Goal: Task Accomplishment & Management: Use online tool/utility

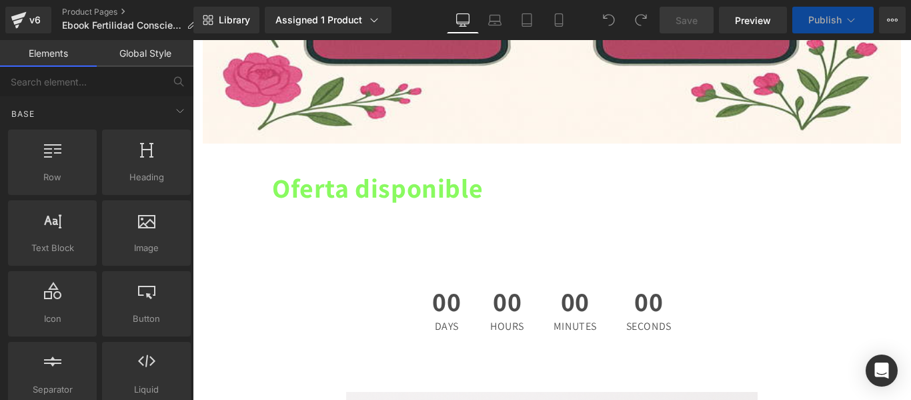
scroll to position [4736, 0]
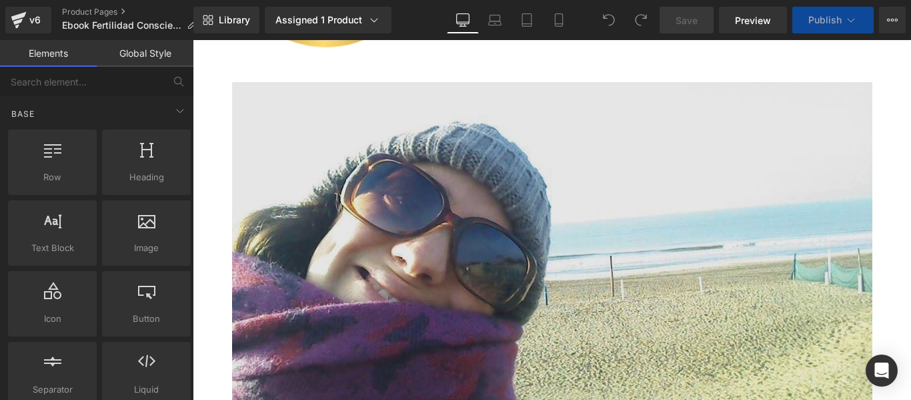
scroll to position [7805, 0]
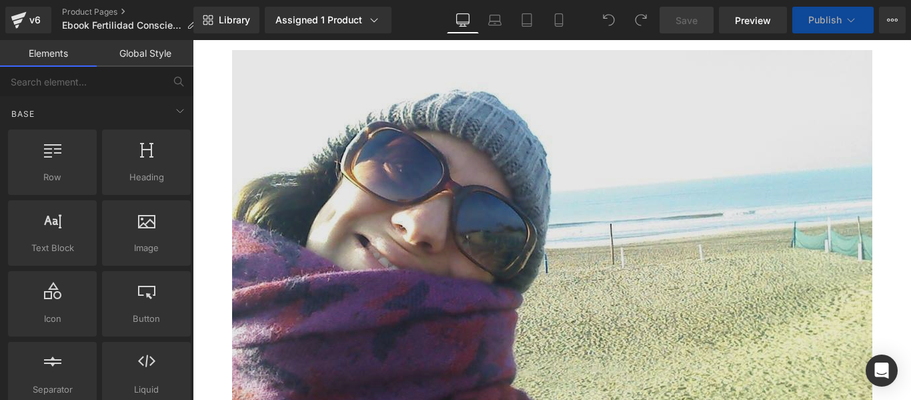
click at [498, 257] on img at bounding box center [552, 230] width 640 height 360
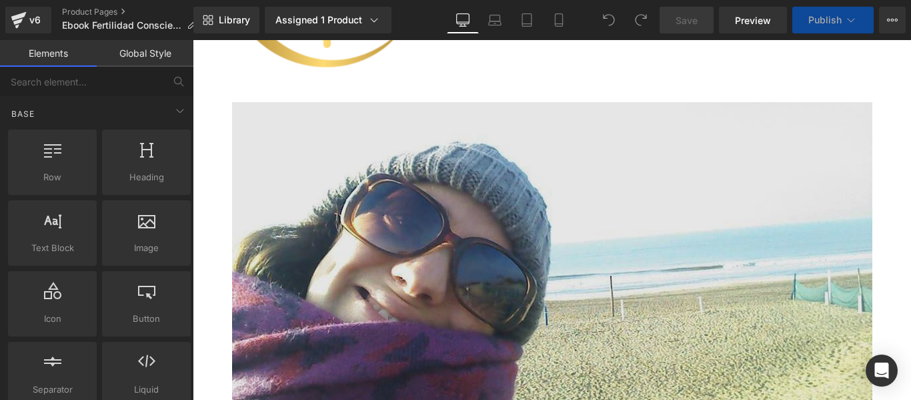
scroll to position [7672, 0]
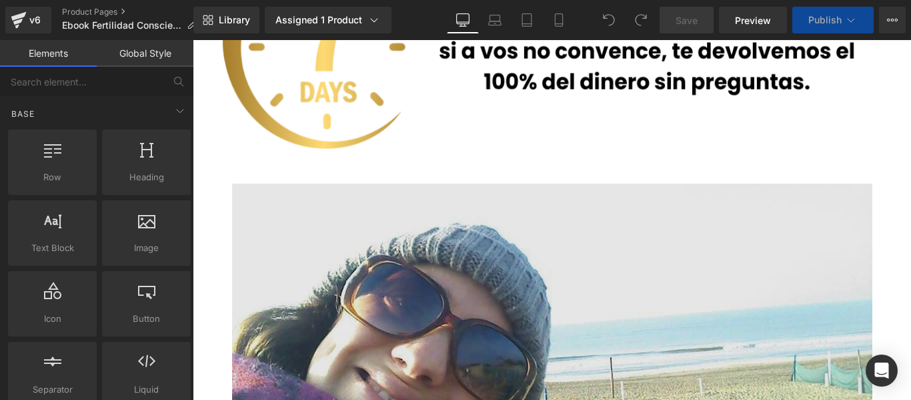
drag, startPoint x: 359, startPoint y: 271, endPoint x: 350, endPoint y: 225, distance: 46.3
drag, startPoint x: 358, startPoint y: 291, endPoint x: 424, endPoint y: 213, distance: 101.7
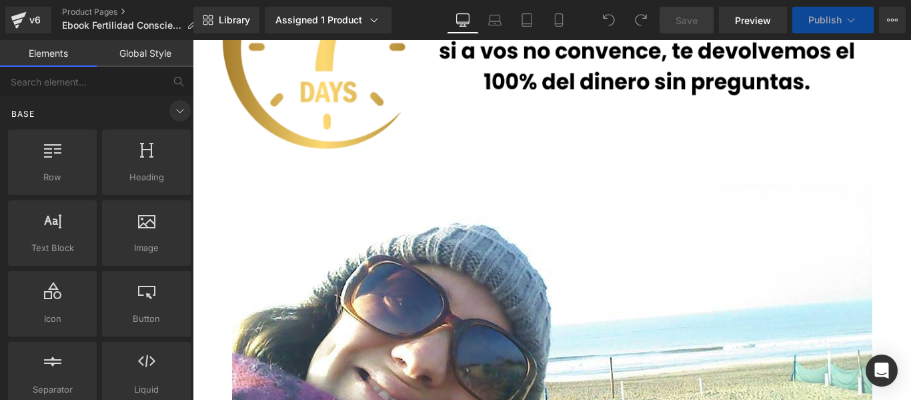
click at [176, 109] on icon at bounding box center [180, 111] width 16 height 16
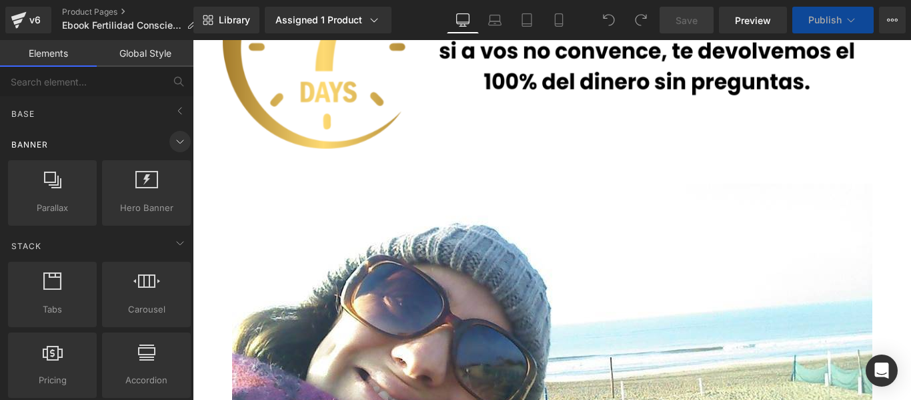
click at [178, 137] on icon at bounding box center [180, 141] width 16 height 16
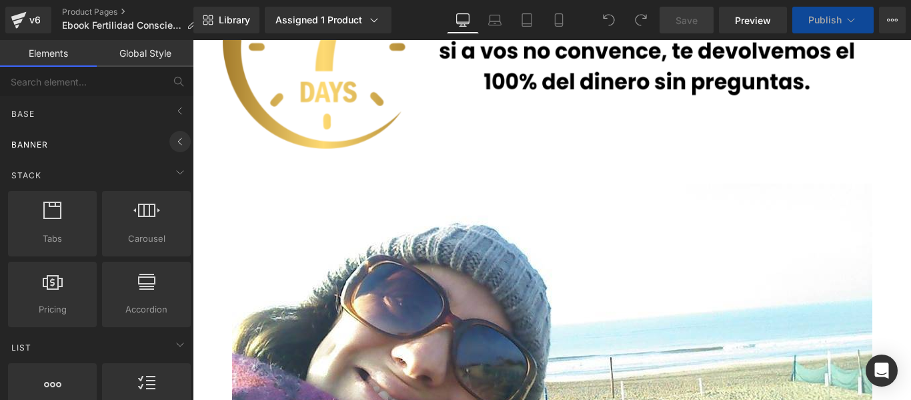
click at [174, 141] on icon at bounding box center [180, 141] width 16 height 16
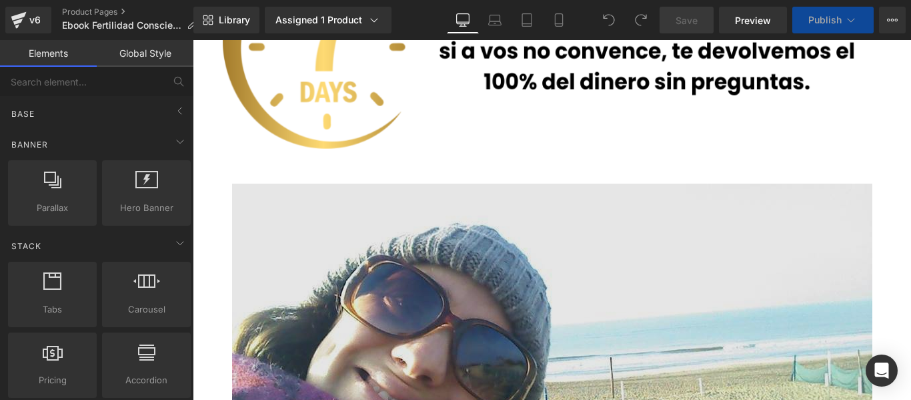
click at [355, 229] on img at bounding box center [552, 363] width 640 height 360
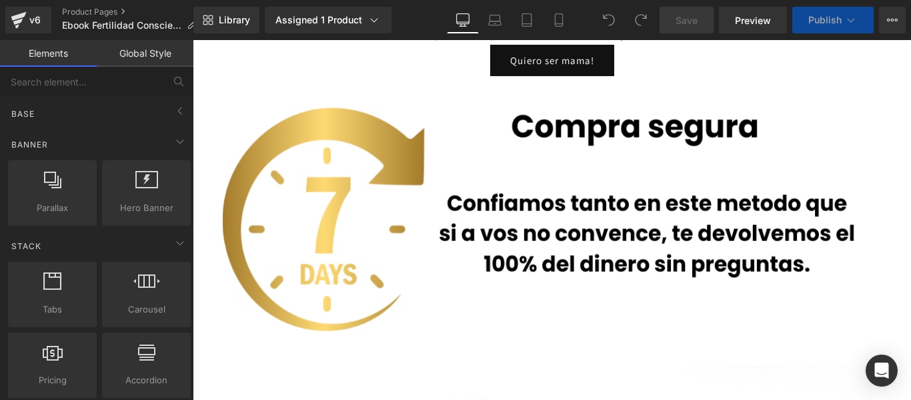
scroll to position [7472, 0]
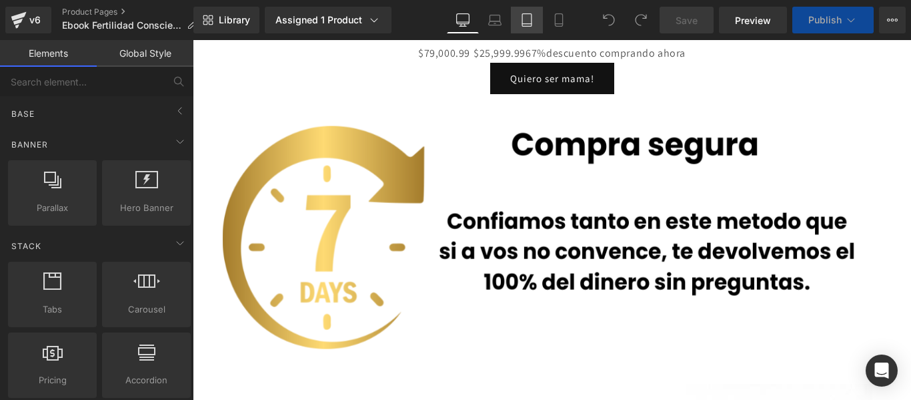
click at [532, 22] on icon at bounding box center [526, 20] width 9 height 13
click at [558, 21] on icon at bounding box center [558, 19] width 13 height 13
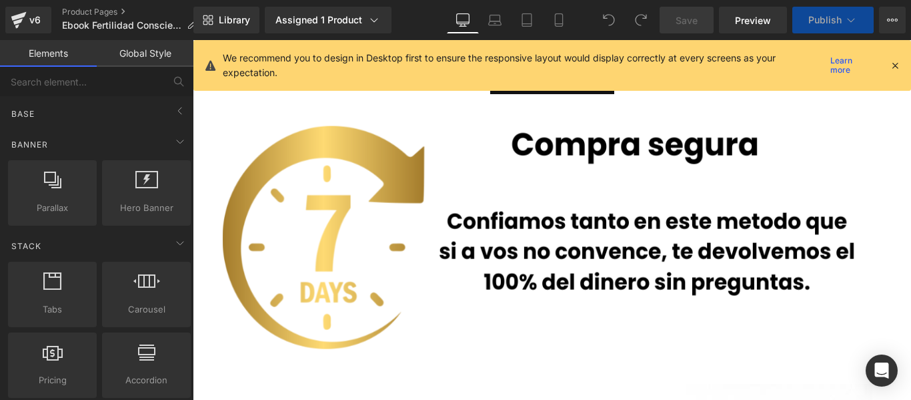
click at [894, 68] on icon at bounding box center [895, 65] width 12 height 12
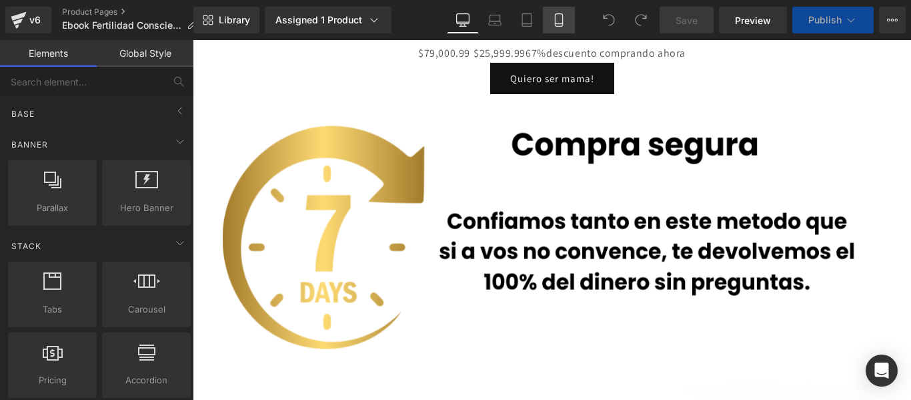
click at [562, 21] on icon at bounding box center [558, 20] width 7 height 13
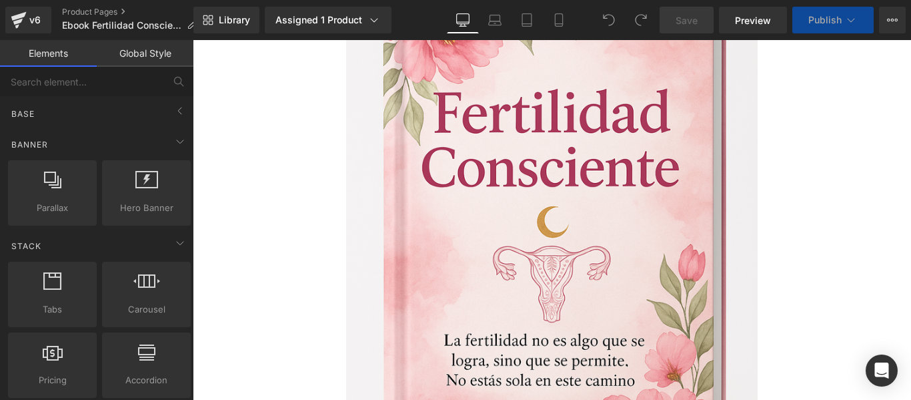
scroll to position [5337, 0]
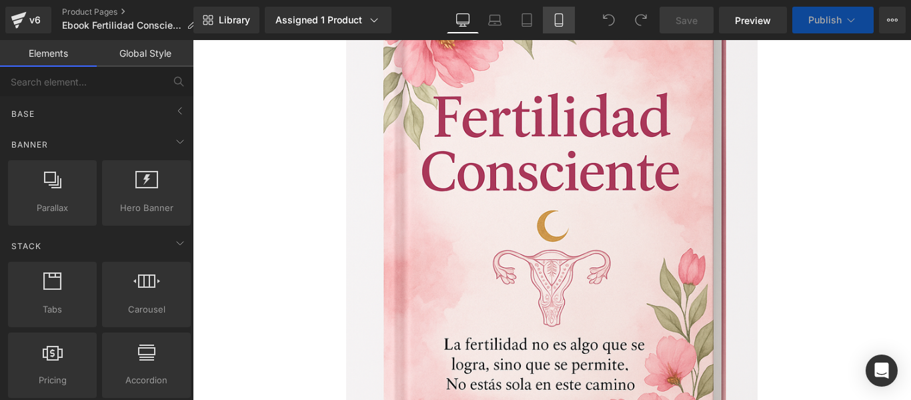
click at [562, 15] on icon at bounding box center [558, 19] width 13 height 13
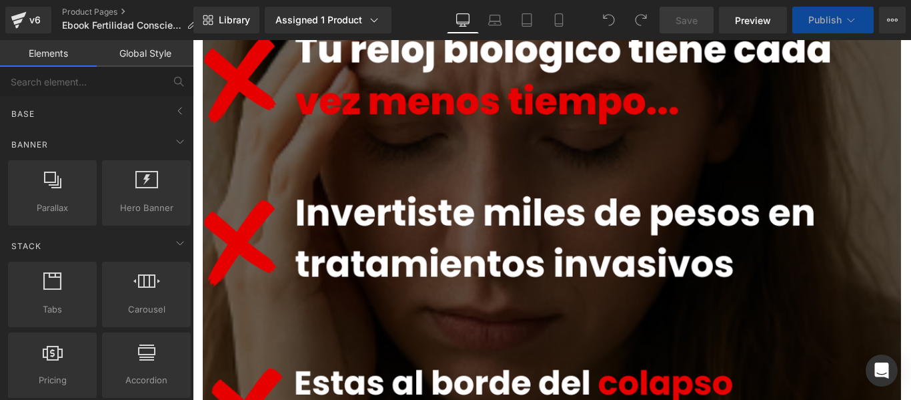
scroll to position [0, 0]
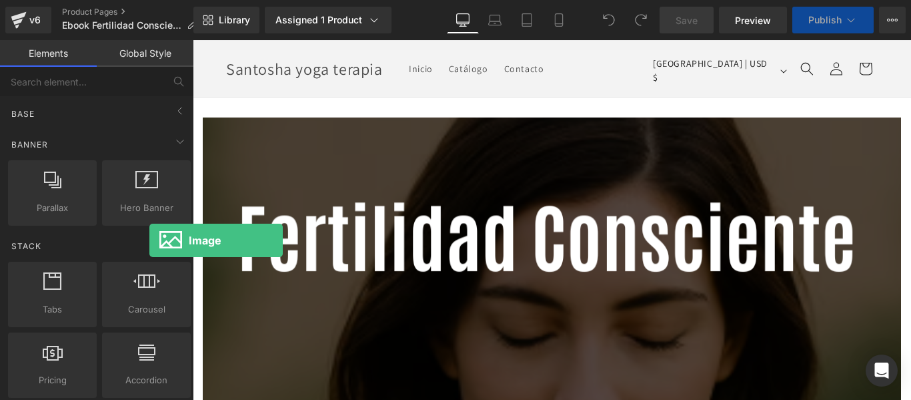
drag, startPoint x: 907, startPoint y: 220, endPoint x: 1094, endPoint y: 77, distance: 236.0
click at [499, 20] on icon at bounding box center [494, 19] width 13 height 13
click at [530, 19] on icon at bounding box center [526, 19] width 13 height 13
click at [558, 16] on icon at bounding box center [558, 19] width 13 height 13
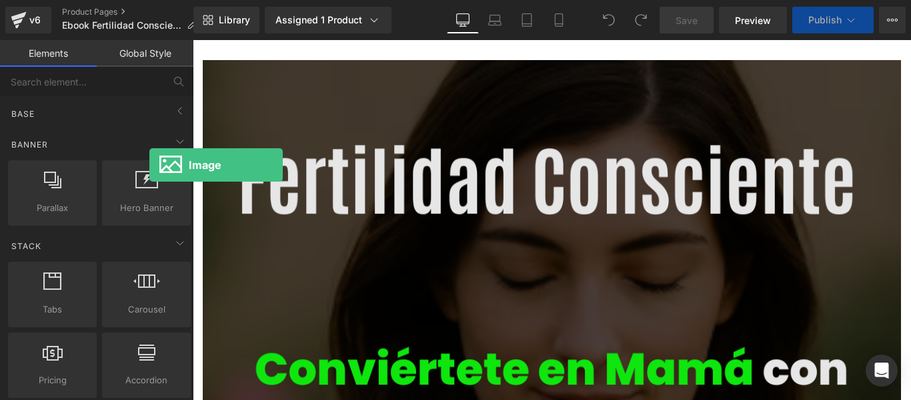
scroll to position [133, 0]
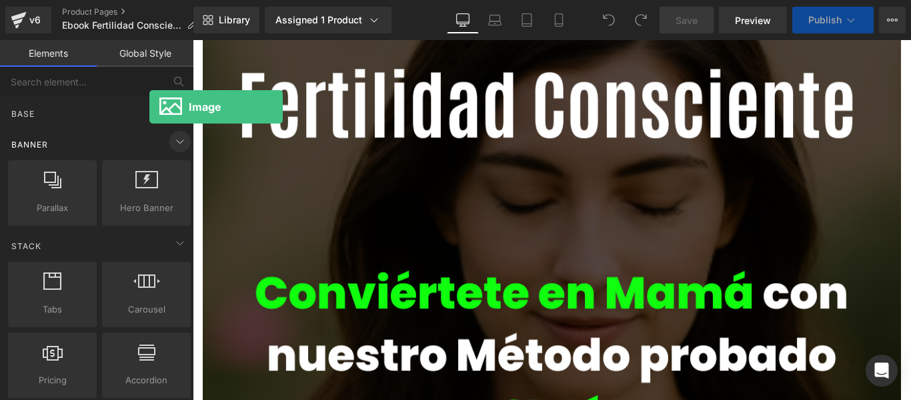
click at [173, 139] on icon at bounding box center [180, 141] width 16 height 16
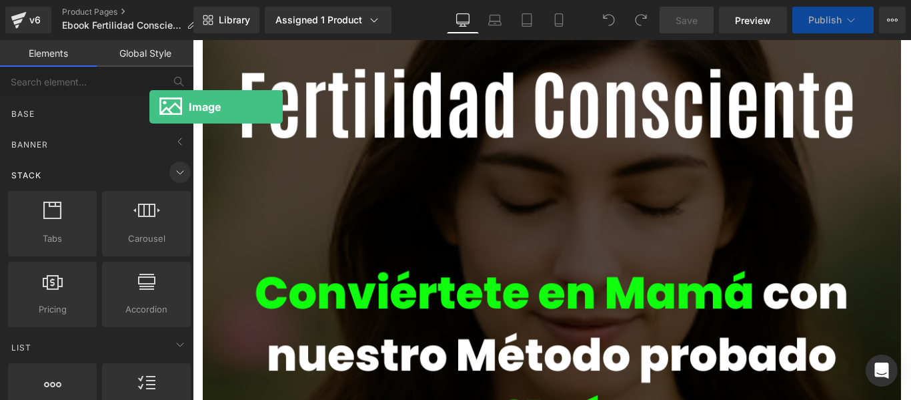
click at [173, 167] on icon at bounding box center [180, 172] width 16 height 16
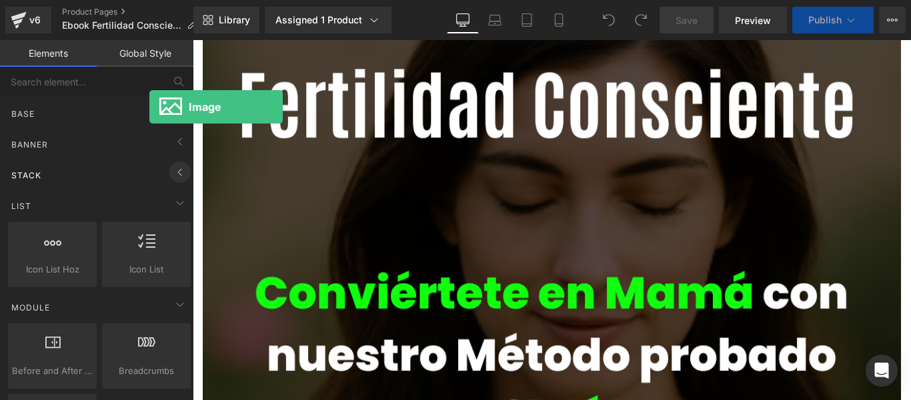
click at [173, 167] on icon at bounding box center [180, 172] width 16 height 16
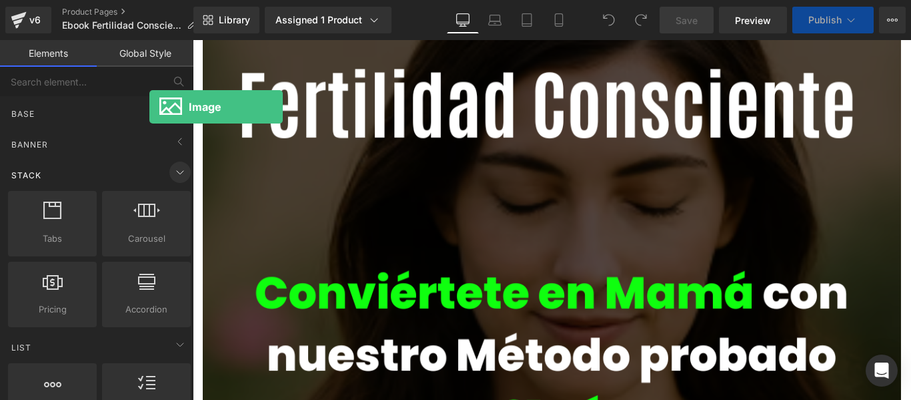
click at [175, 168] on icon at bounding box center [180, 172] width 16 height 16
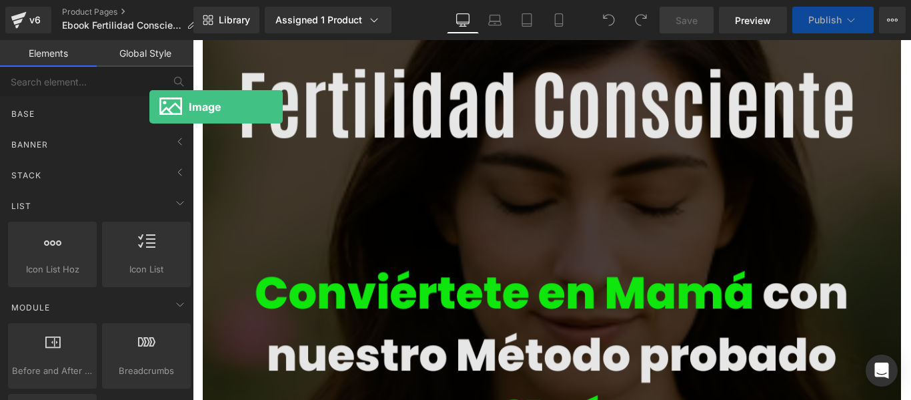
click at [216, 106] on img at bounding box center [552, 327] width 698 height 687
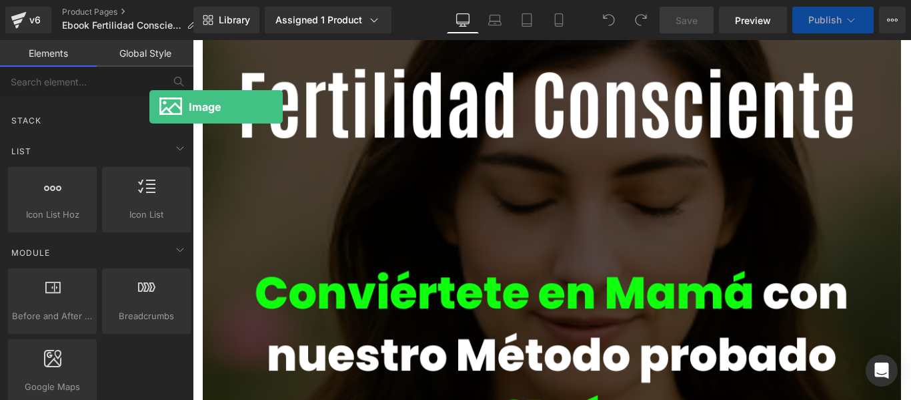
scroll to position [0, 0]
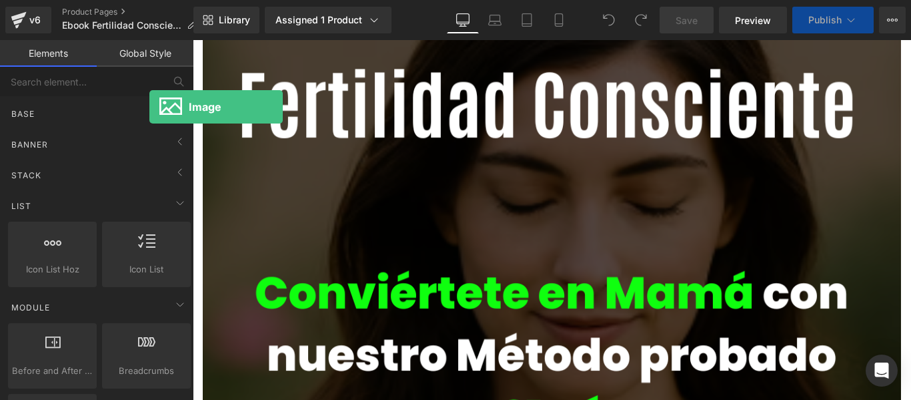
drag, startPoint x: 386, startPoint y: 153, endPoint x: 194, endPoint y: 113, distance: 196.3
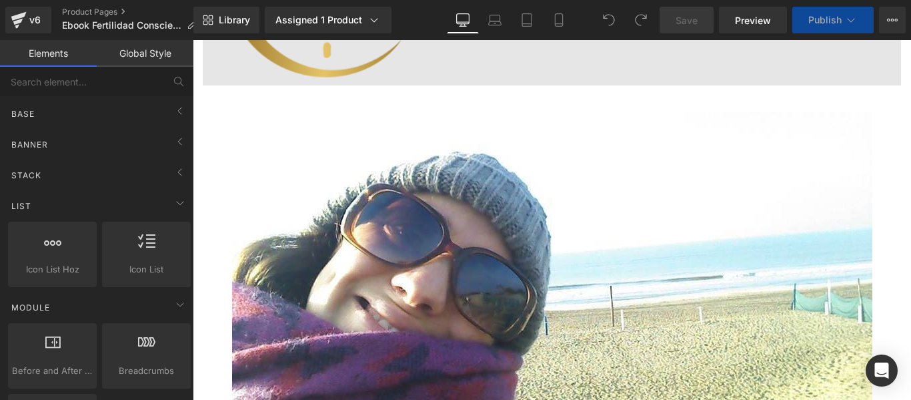
scroll to position [7872, 0]
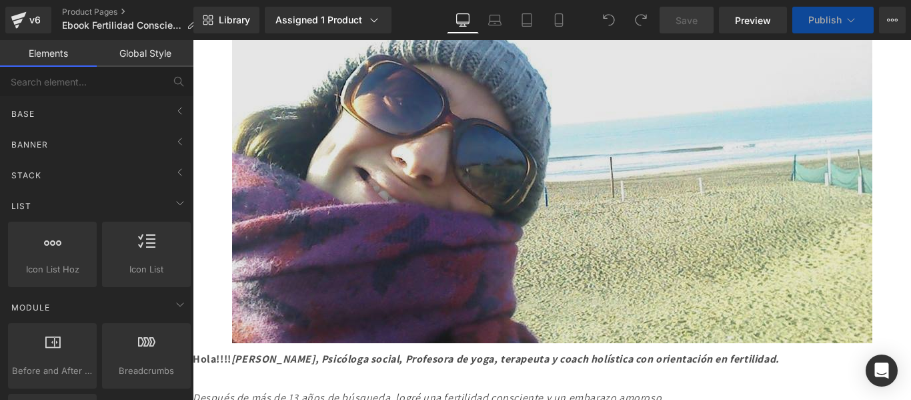
drag, startPoint x: 465, startPoint y: 201, endPoint x: 436, endPoint y: 158, distance: 52.0
click at [436, 158] on img at bounding box center [552, 163] width 640 height 360
click at [438, 158] on img at bounding box center [552, 163] width 640 height 360
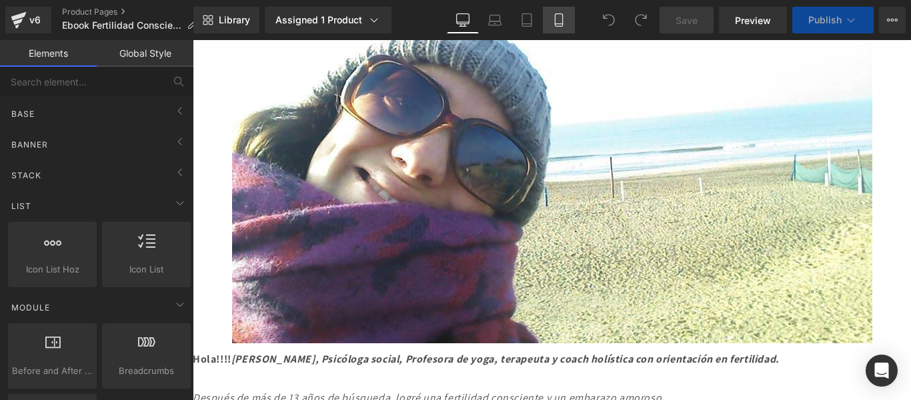
click at [560, 20] on icon at bounding box center [558, 19] width 13 height 13
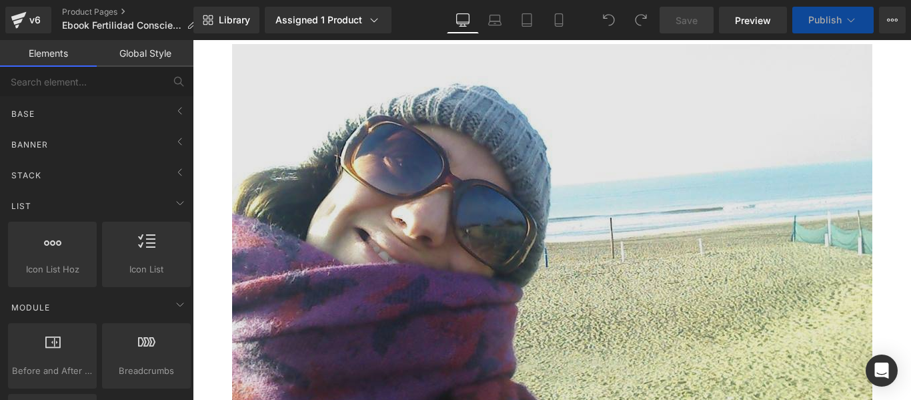
scroll to position [7738, 0]
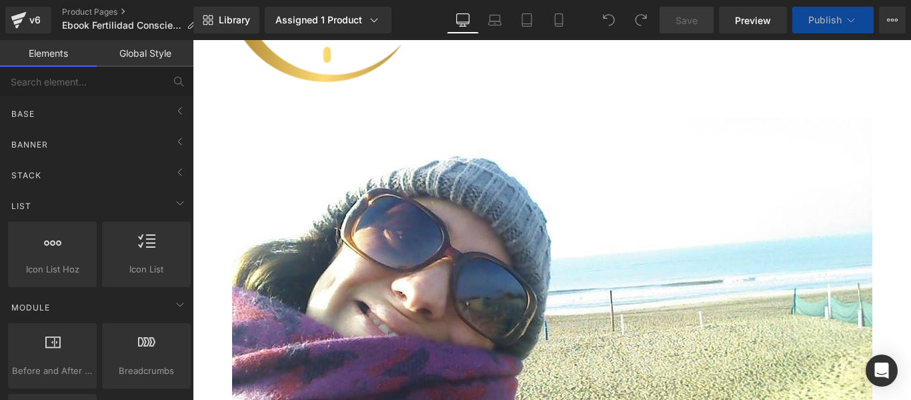
click at [841, 11] on button "Publish" at bounding box center [833, 20] width 81 height 27
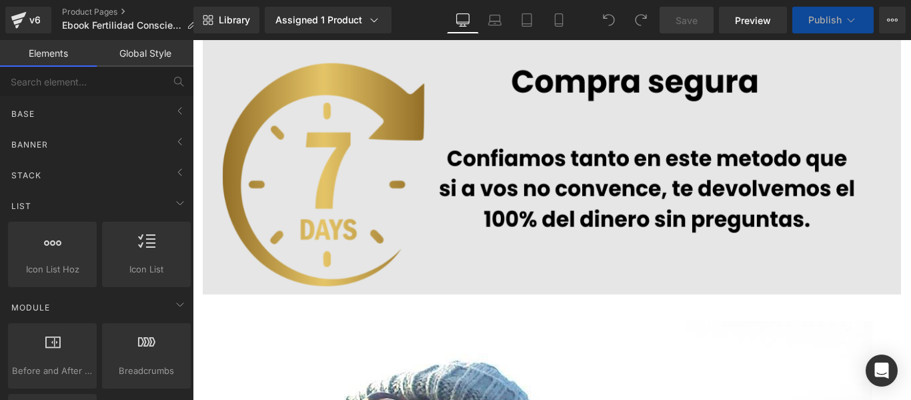
scroll to position [7472, 0]
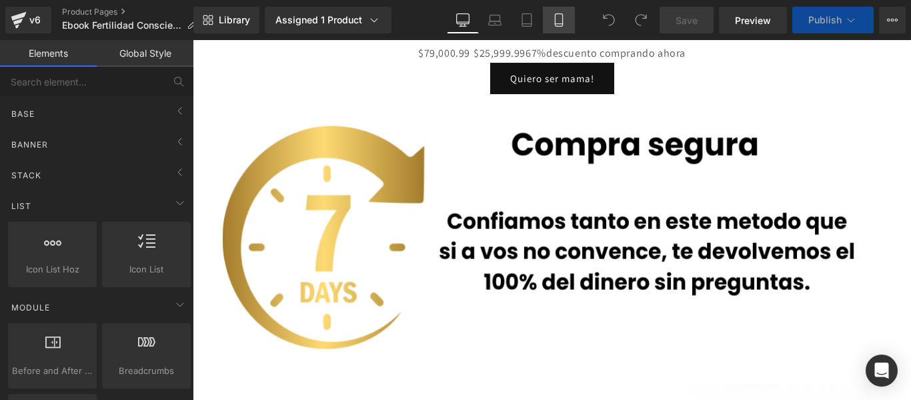
click at [560, 18] on icon at bounding box center [558, 19] width 13 height 13
click at [102, 28] on span "Ebook Fertilidad Consciente" at bounding box center [121, 25] width 119 height 11
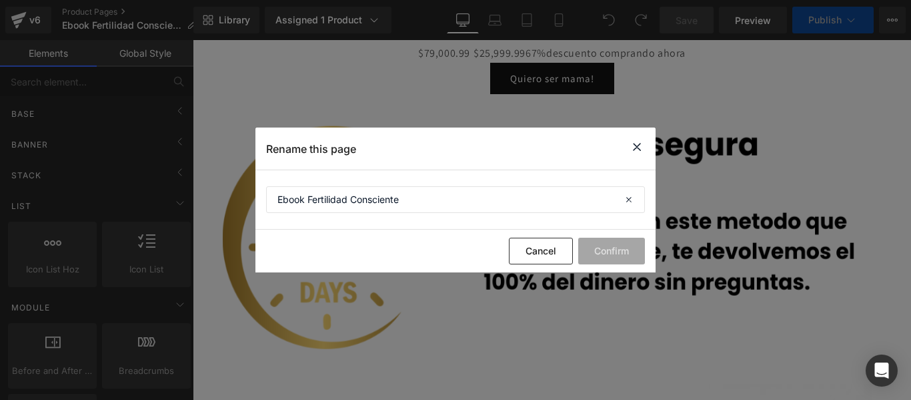
click at [638, 153] on icon at bounding box center [637, 147] width 16 height 17
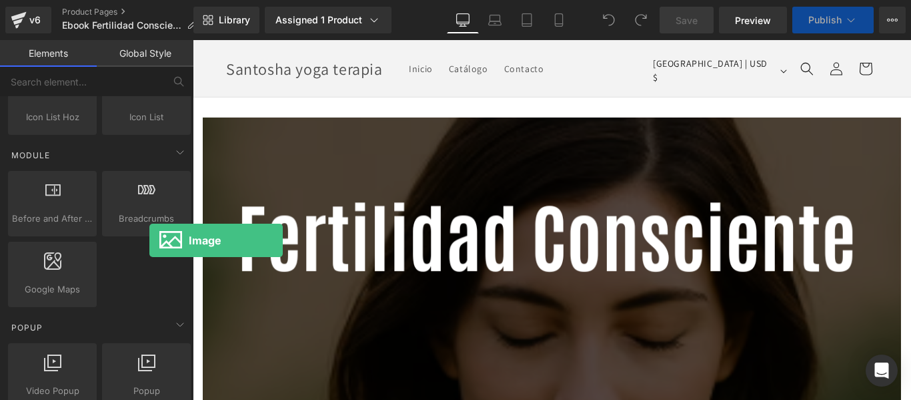
scroll to position [0, 0]
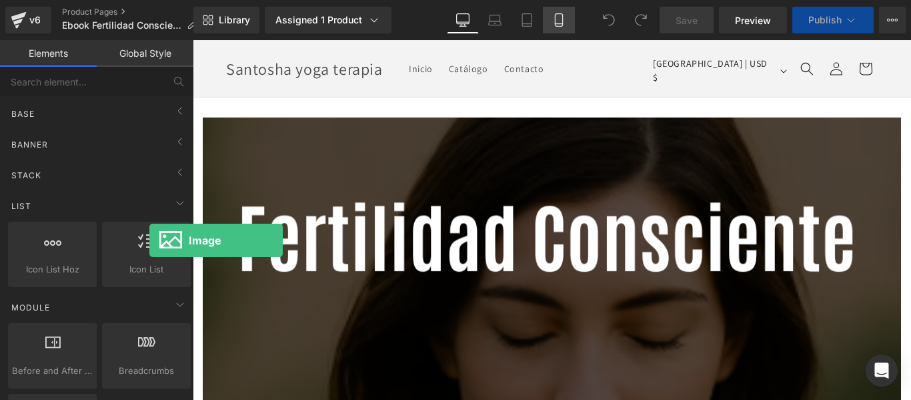
click at [565, 33] on link "Mobile" at bounding box center [559, 20] width 32 height 27
click at [558, 19] on icon at bounding box center [558, 19] width 13 height 13
click at [485, 19] on link "Laptop" at bounding box center [495, 20] width 32 height 27
click at [564, 21] on icon at bounding box center [558, 19] width 13 height 13
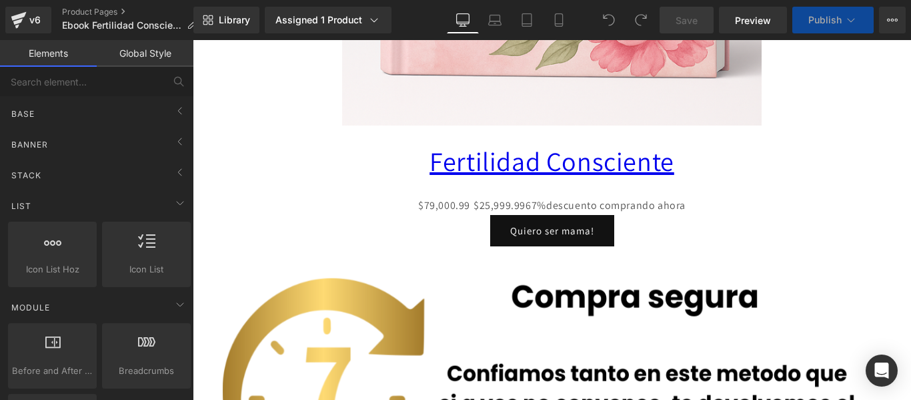
scroll to position [7285, 0]
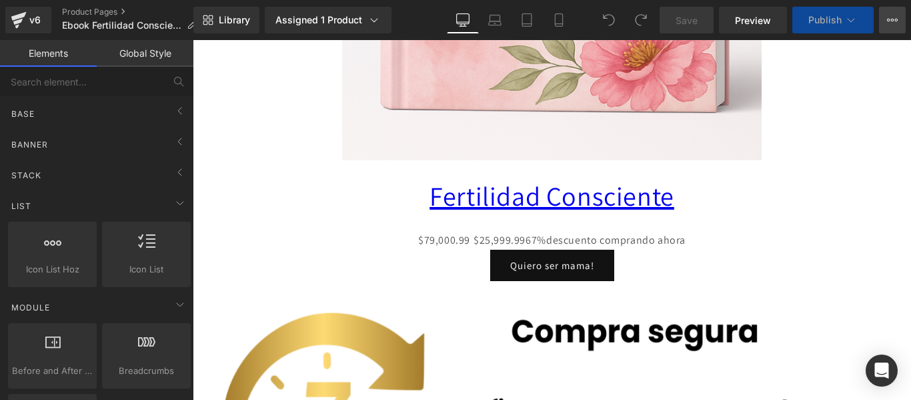
click at [899, 20] on button "Upgrade Plan View Live Page View with current Template Save Template to Library…" at bounding box center [892, 20] width 27 height 27
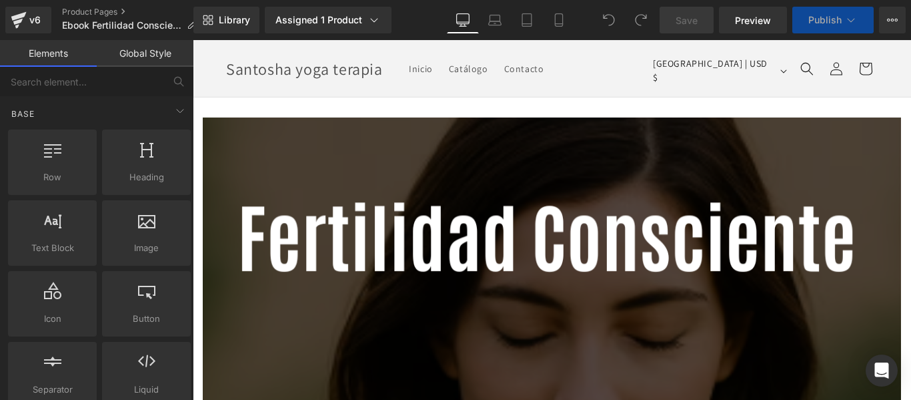
click at [47, 51] on link "Elements" at bounding box center [48, 53] width 97 height 27
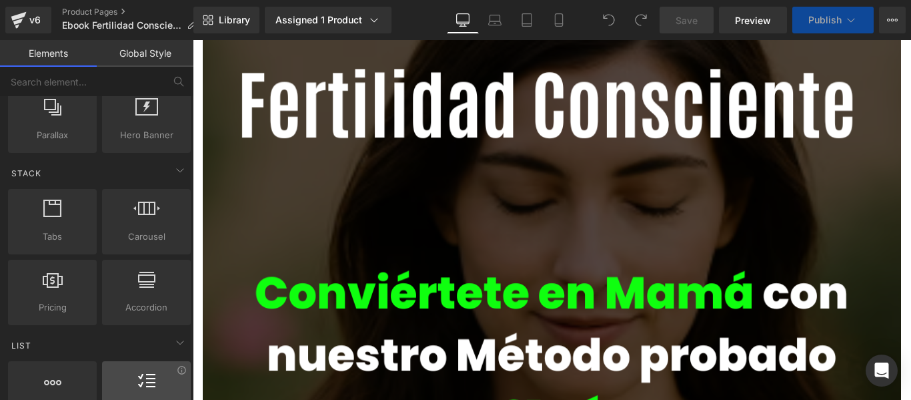
scroll to position [534, 0]
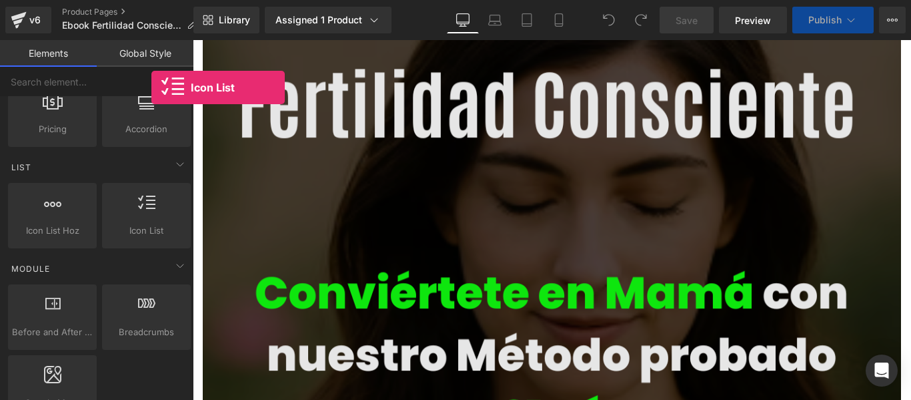
drag, startPoint x: 379, startPoint y: 253, endPoint x: 365, endPoint y: 206, distance: 48.8
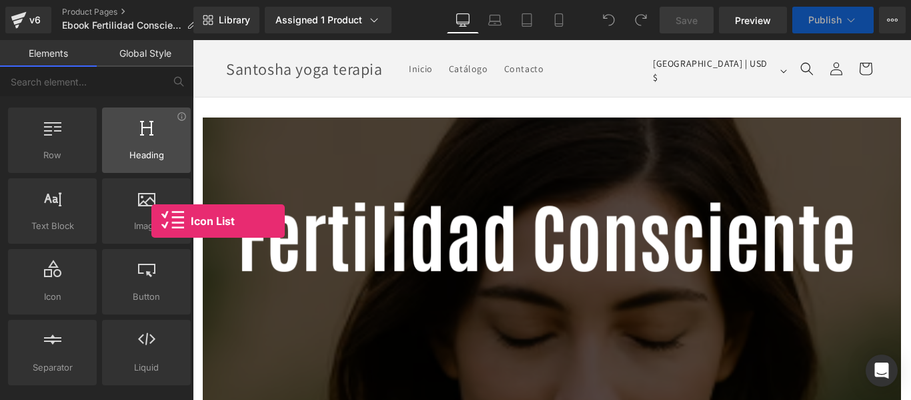
scroll to position [0, 0]
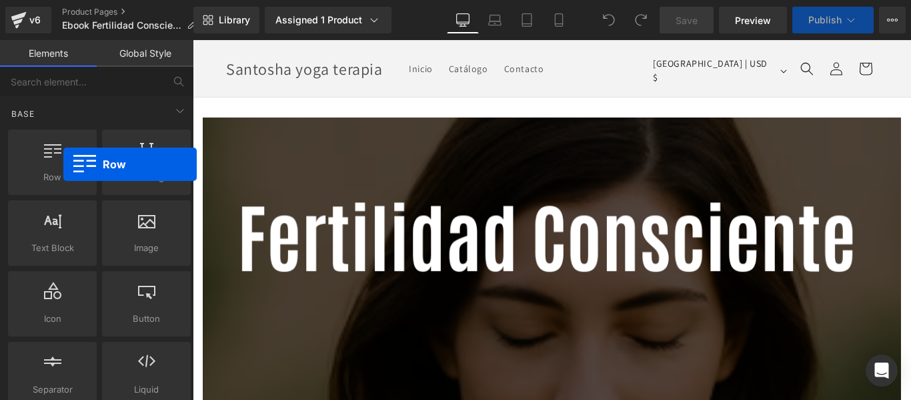
drag, startPoint x: 256, startPoint y: 204, endPoint x: 388, endPoint y: 106, distance: 164.0
click at [899, 18] on button "Upgrade Plan View Live Page View with current Template Save Template to Library…" at bounding box center [892, 20] width 27 height 27
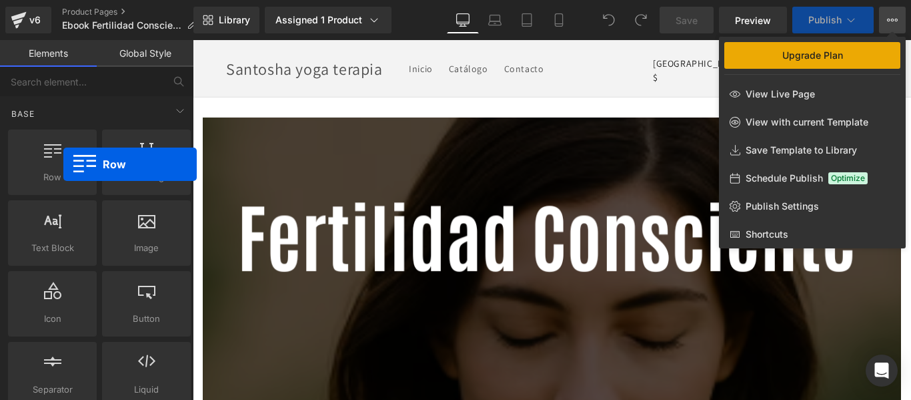
click at [844, 54] on link "Upgrade Plan" at bounding box center [812, 55] width 176 height 27
click at [415, 15] on div "Assigned 1 Product Product Preview Fertilidad Consciente Manage assigned produc…" at bounding box center [343, 20] width 167 height 27
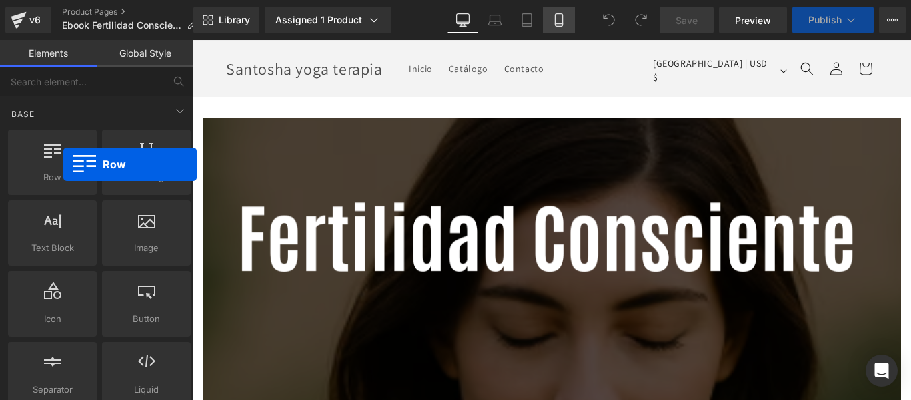
click at [562, 21] on icon at bounding box center [558, 20] width 7 height 13
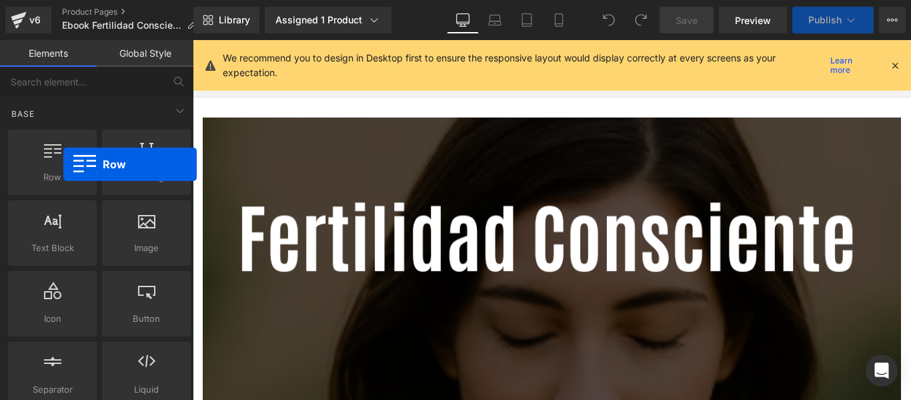
click at [895, 61] on icon at bounding box center [895, 65] width 12 height 12
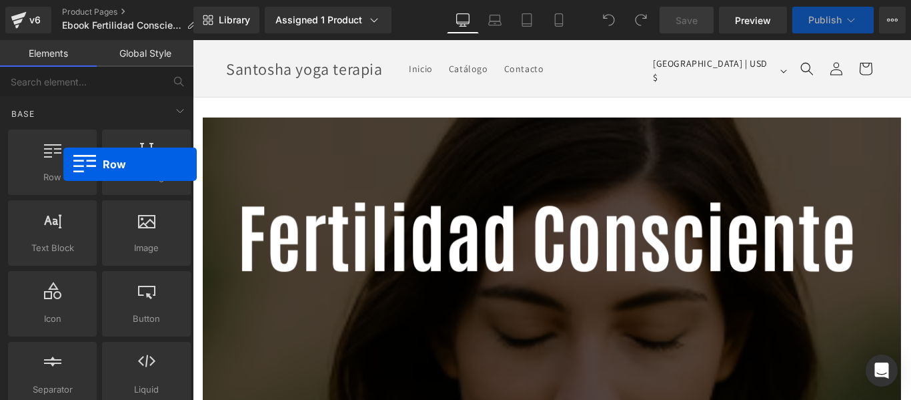
click at [142, 49] on link "Global Style" at bounding box center [145, 53] width 97 height 27
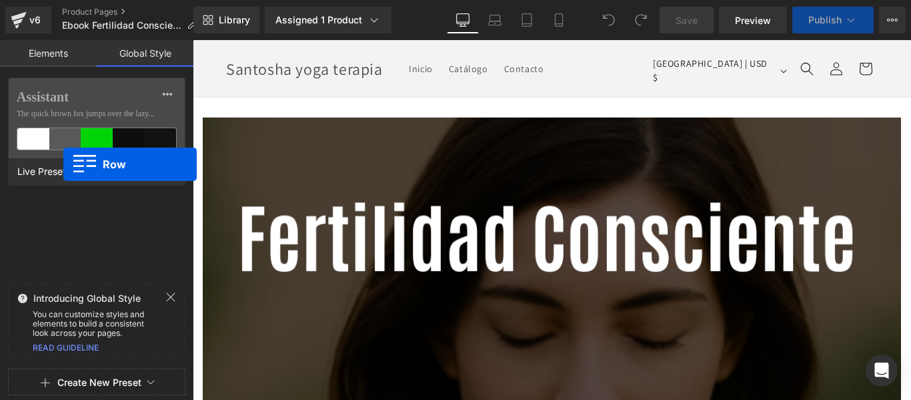
click at [37, 49] on link "Elements" at bounding box center [48, 53] width 97 height 27
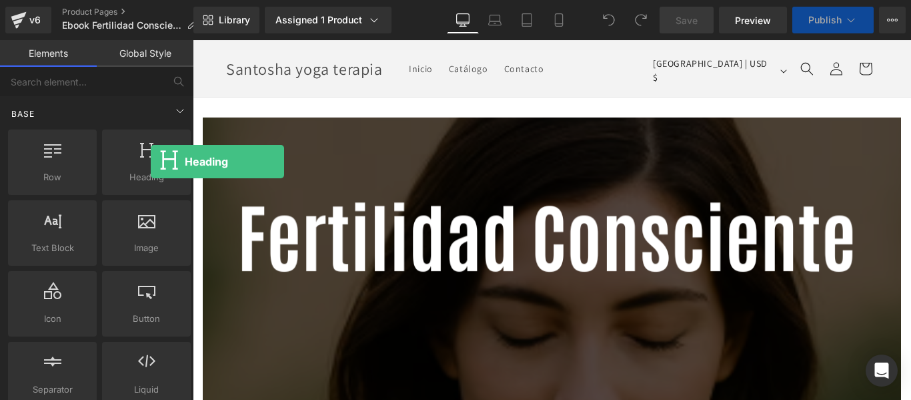
drag, startPoint x: 151, startPoint y: 161, endPoint x: 137, endPoint y: 102, distance: 61.0
click at [137, 102] on div "Base Row rows, columns, layouts, div Heading headings, titles, h1,h2,h3,h4,h5,h…" at bounding box center [99, 253] width 188 height 314
drag, startPoint x: 231, startPoint y: 102, endPoint x: 244, endPoint y: 98, distance: 13.3
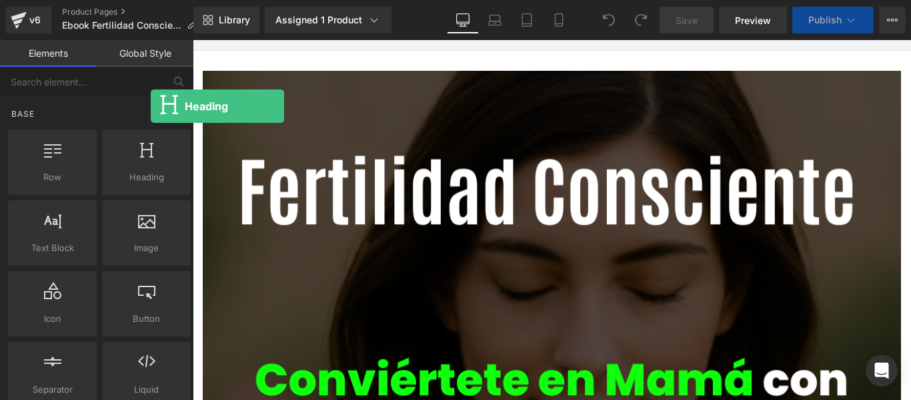
scroll to position [67, 0]
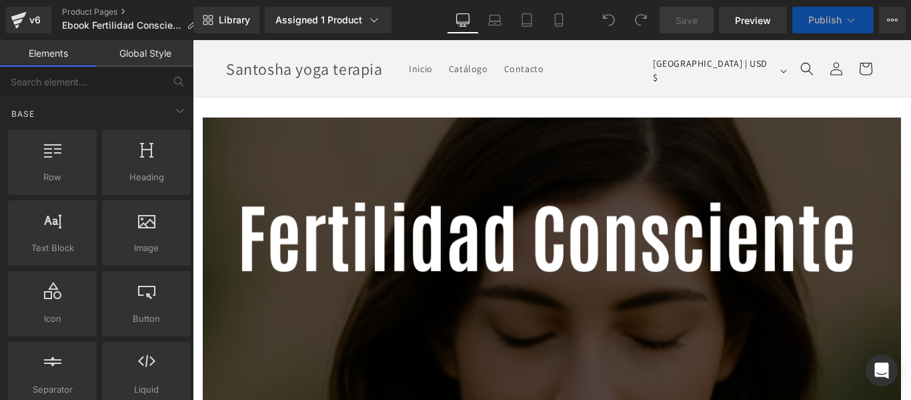
click at [370, 18] on icon at bounding box center [374, 19] width 13 height 13
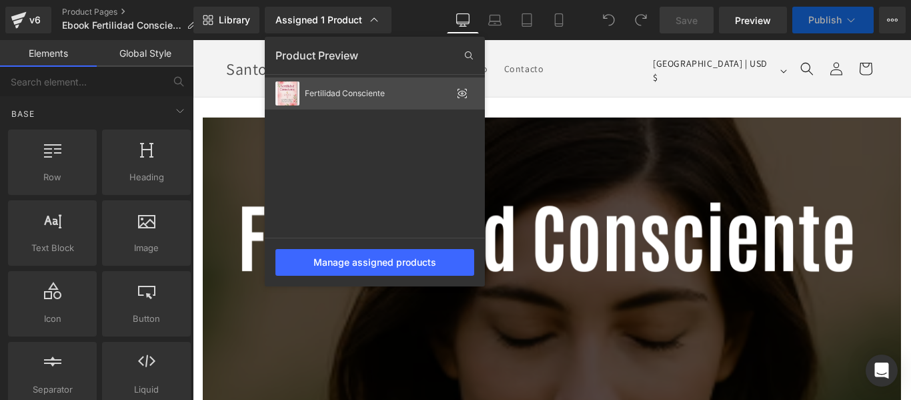
click at [336, 92] on div "Fertilidad Consciente" at bounding box center [378, 93] width 147 height 9
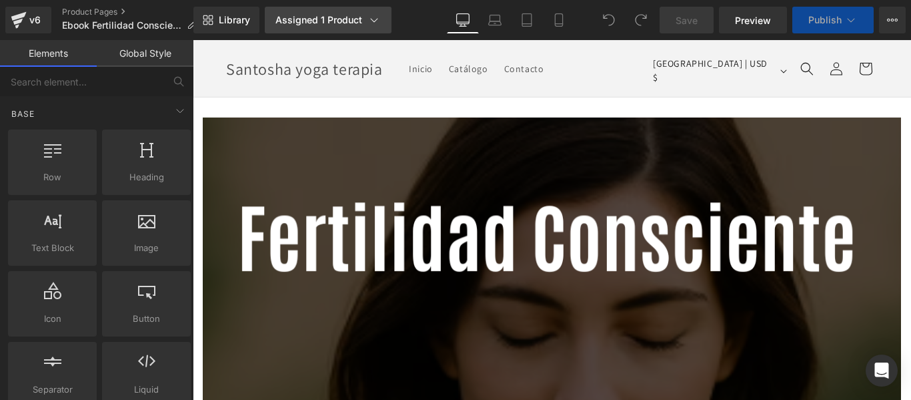
click at [366, 19] on div "Assigned 1 Product" at bounding box center [328, 19] width 105 height 13
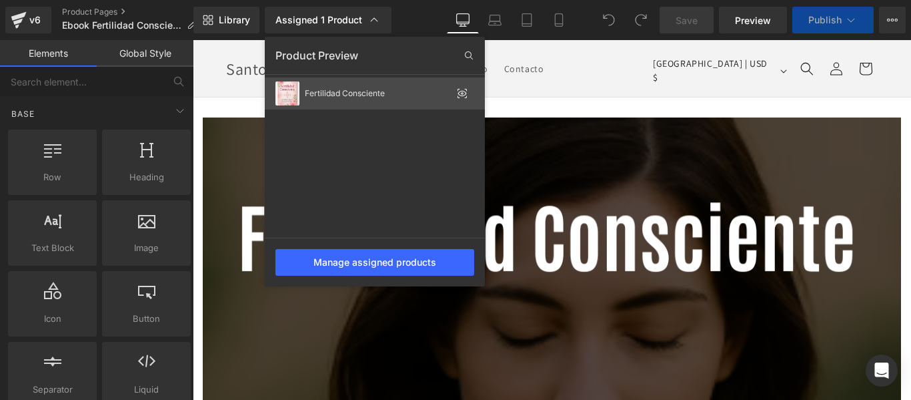
click at [462, 93] on icon at bounding box center [462, 93] width 11 height 11
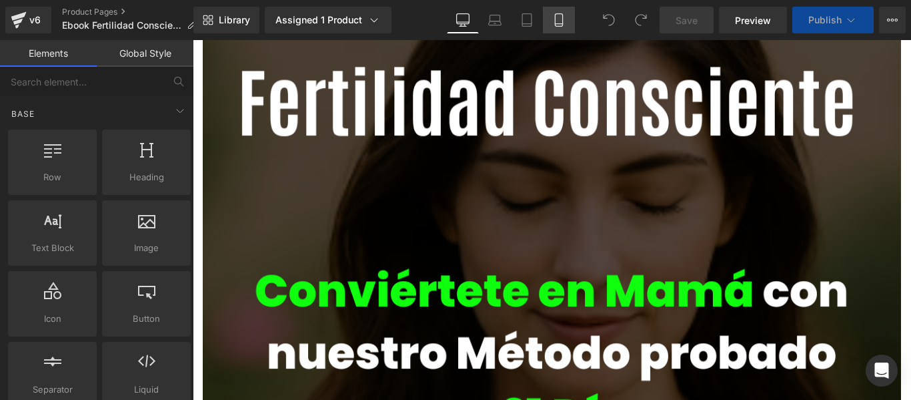
scroll to position [133, 0]
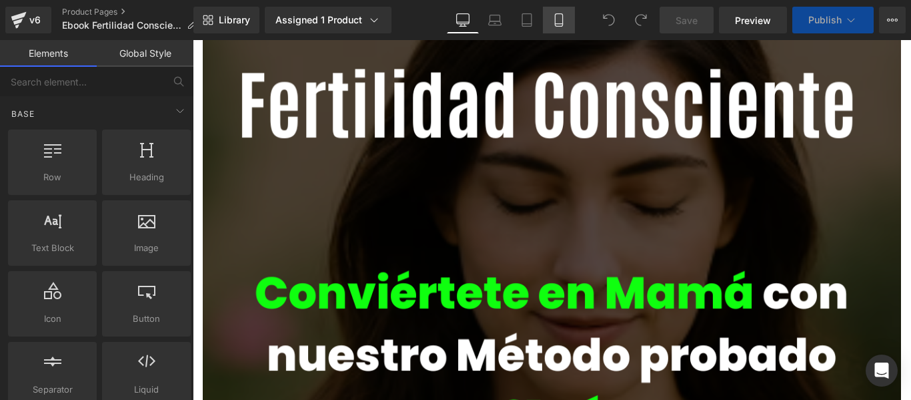
click at [572, 21] on link "Mobile" at bounding box center [559, 20] width 32 height 27
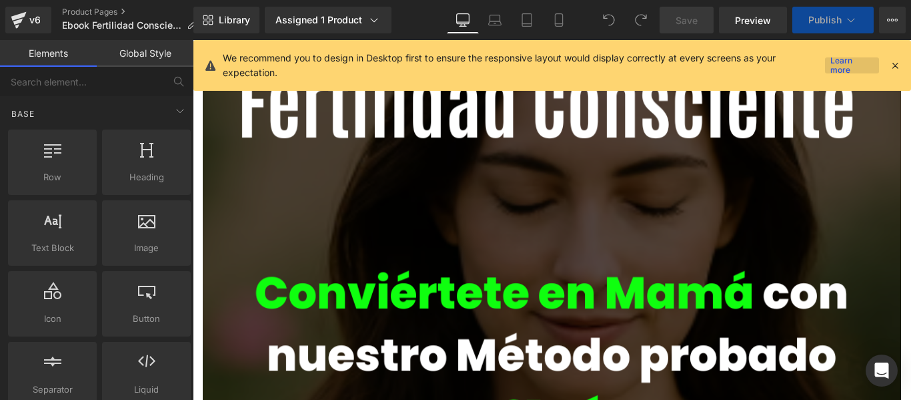
click at [837, 63] on link "Learn more" at bounding box center [852, 65] width 54 height 16
click at [894, 59] on div at bounding box center [895, 65] width 11 height 15
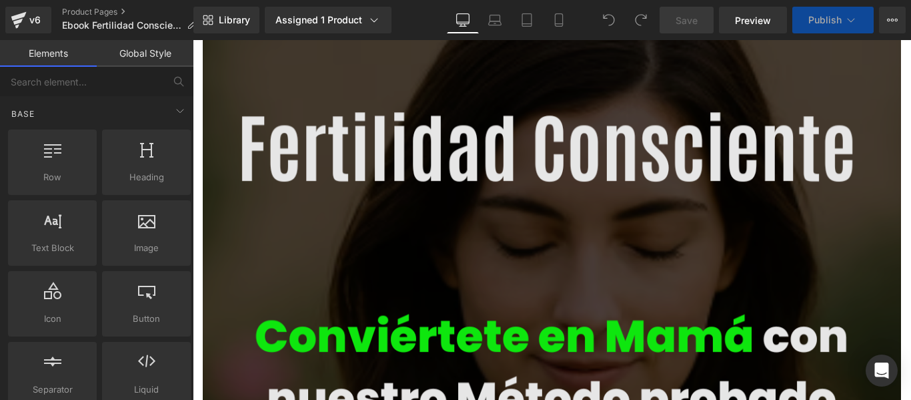
scroll to position [67, 0]
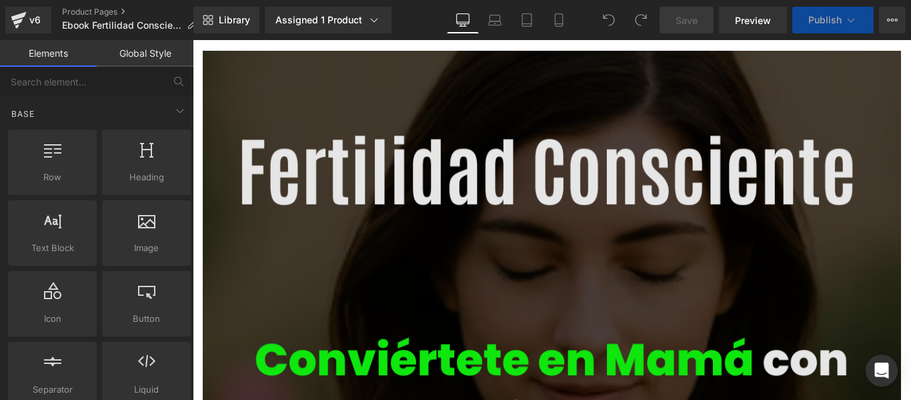
click at [698, 77] on img at bounding box center [552, 394] width 698 height 687
click at [528, 104] on img at bounding box center [552, 394] width 698 height 687
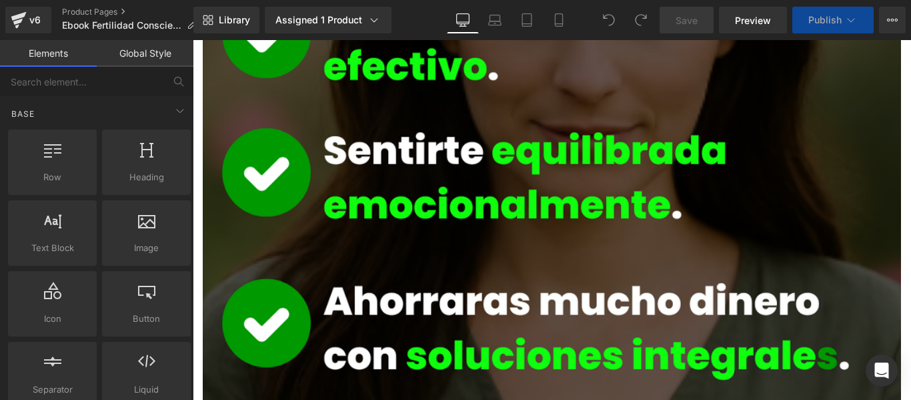
scroll to position [2201, 0]
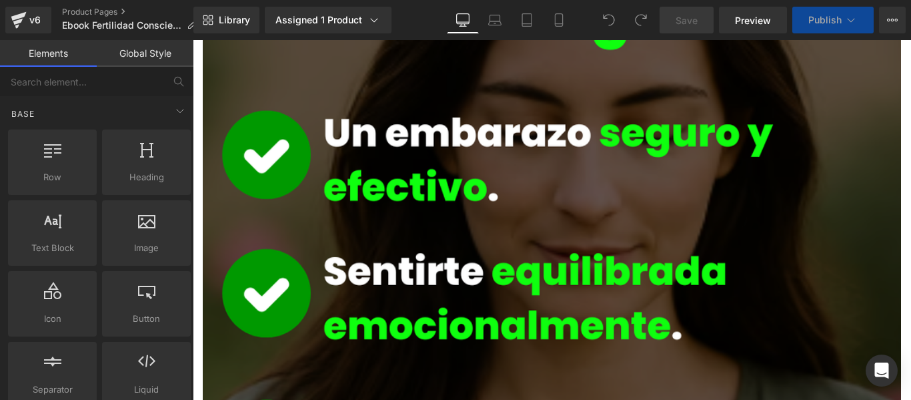
click at [131, 53] on link "Global Style" at bounding box center [145, 53] width 97 height 27
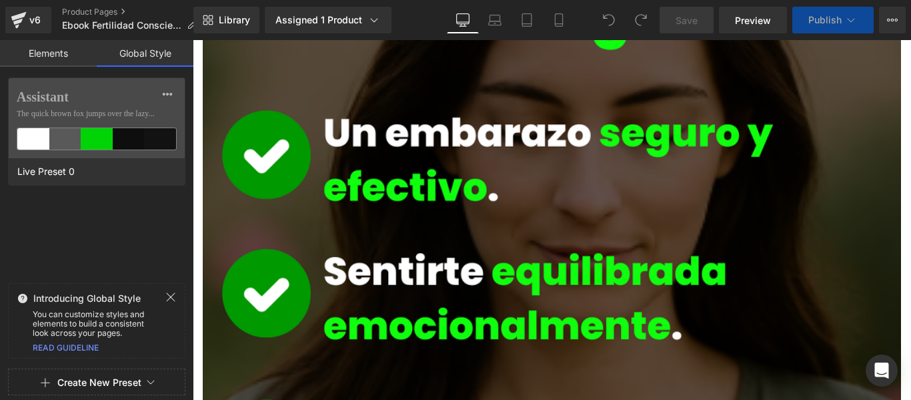
click at [176, 294] on div at bounding box center [174, 298] width 19 height 13
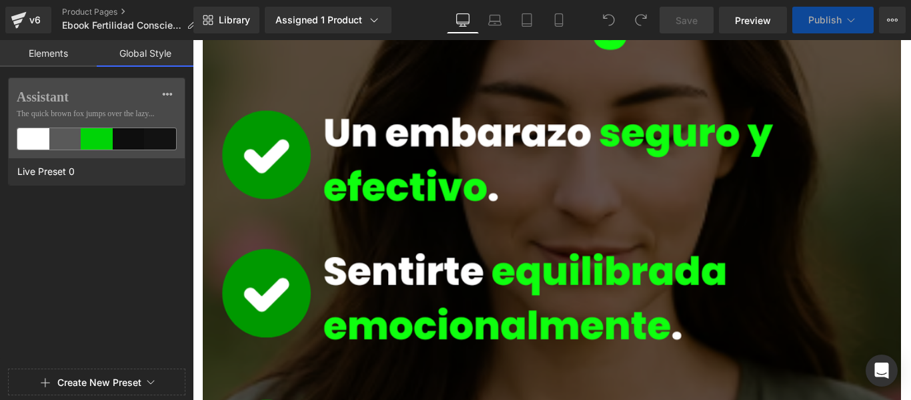
click at [67, 51] on link "Elements" at bounding box center [48, 53] width 97 height 27
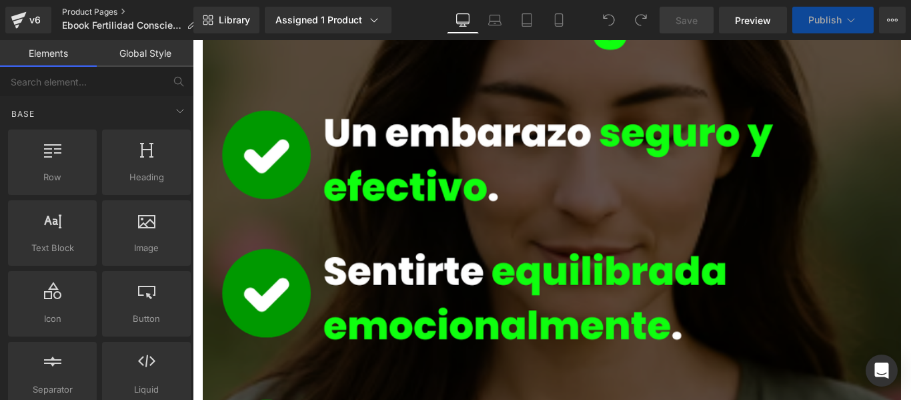
click at [100, 9] on link "Product Pages" at bounding box center [134, 12] width 145 height 11
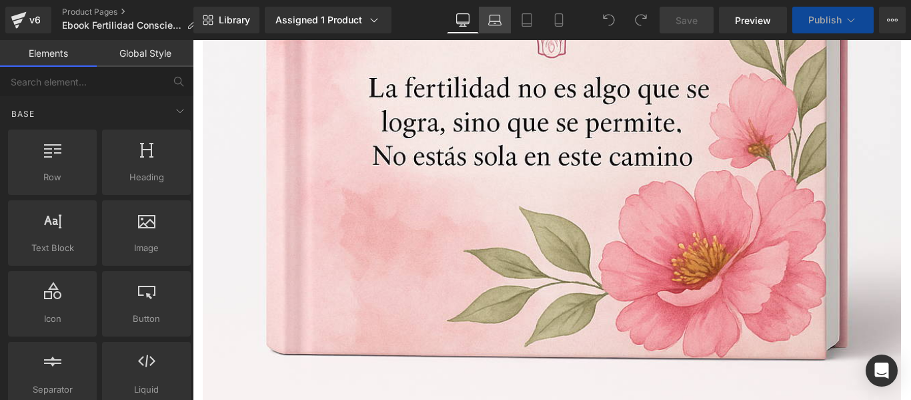
scroll to position [3736, 0]
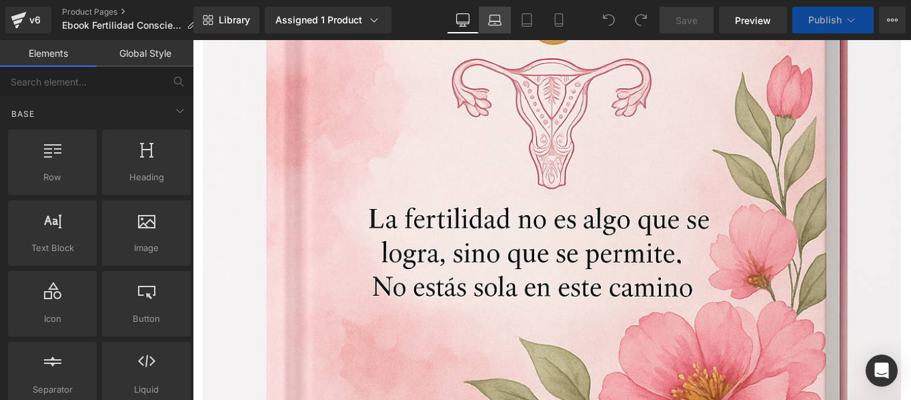
click at [497, 13] on link "Laptop" at bounding box center [495, 20] width 32 height 27
click at [324, 16] on div "Assigned 1 Product" at bounding box center [328, 19] width 105 height 13
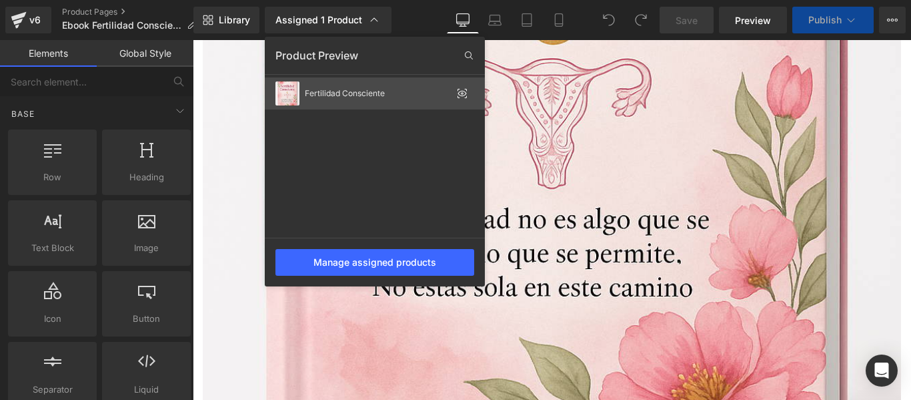
click at [319, 87] on div "Fertilidad Consciente" at bounding box center [375, 93] width 220 height 32
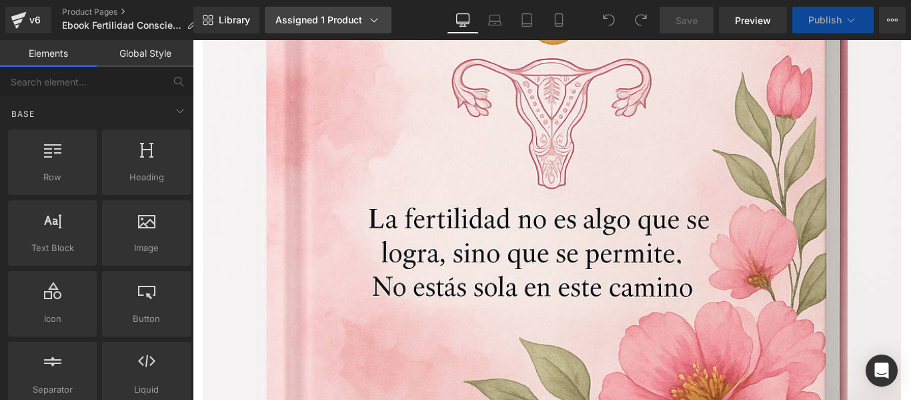
click at [379, 13] on icon at bounding box center [374, 19] width 13 height 13
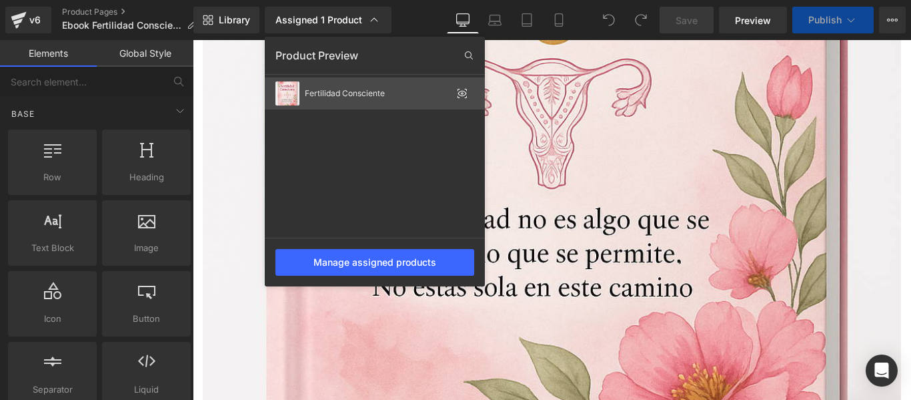
drag, startPoint x: 464, startPoint y: 87, endPoint x: 272, endPoint y: 47, distance: 197.0
click at [464, 87] on div "Fertilidad Consciente" at bounding box center [375, 93] width 220 height 32
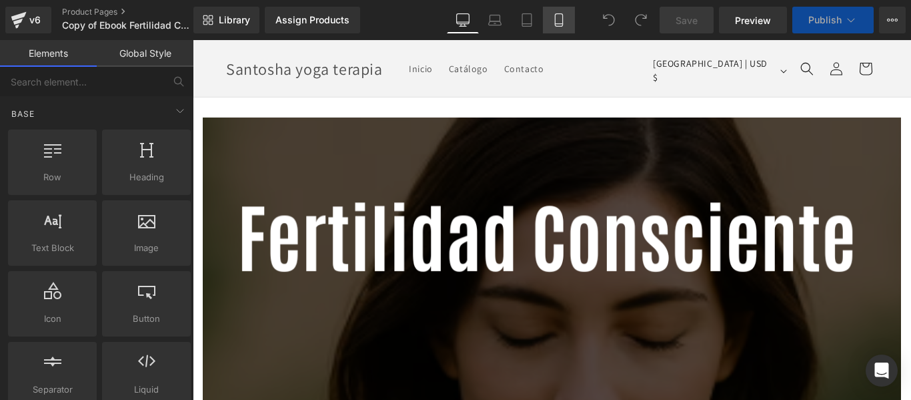
click at [556, 20] on icon at bounding box center [558, 20] width 7 height 13
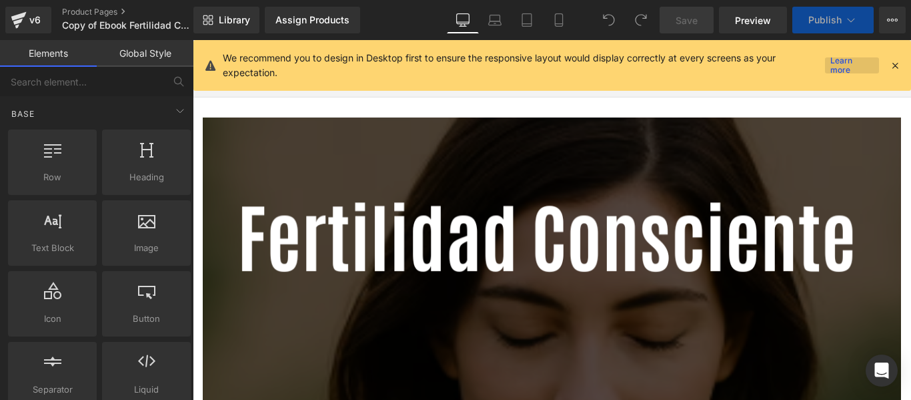
click at [840, 64] on link "Learn more" at bounding box center [852, 65] width 54 height 16
click at [882, 64] on div "We recommend you to design in Desktop first to ensure the responsive layout wou…" at bounding box center [556, 65] width 667 height 29
drag, startPoint x: 899, startPoint y: 65, endPoint x: 696, endPoint y: 23, distance: 206.6
click at [899, 65] on icon at bounding box center [895, 65] width 12 height 12
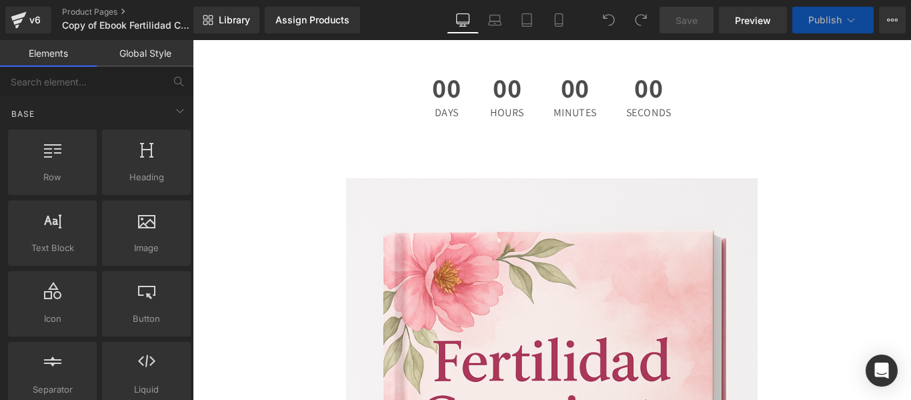
scroll to position [5070, 0]
